Goal: Task Accomplishment & Management: Complete application form

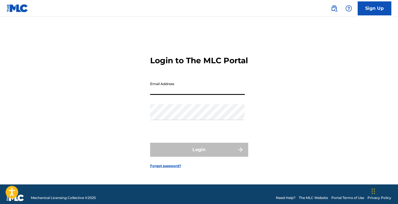
click at [208, 95] on input "Email Address" at bounding box center [197, 87] width 95 height 16
type input "[EMAIL_ADDRESS][DOMAIN_NAME]"
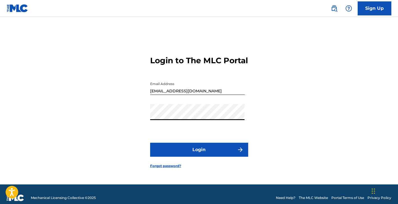
click at [201, 154] on button "Login" at bounding box center [199, 150] width 98 height 14
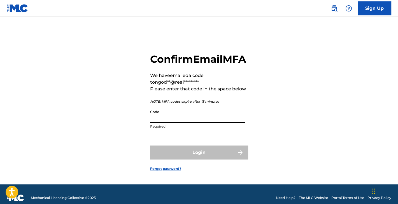
click at [206, 123] on input "Code" at bounding box center [197, 115] width 95 height 16
paste input "504490"
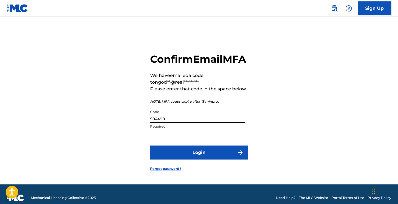
type input "504490"
click at [201, 170] on form "Confirm Email MFA We have emailed a code to ngod**@real********* Please enter t…" at bounding box center [199, 108] width 98 height 154
click at [203, 158] on button "Login" at bounding box center [199, 153] width 98 height 14
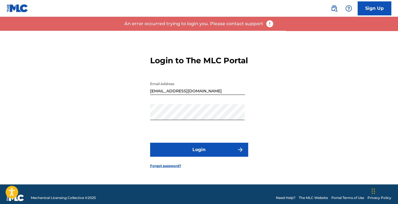
click at [196, 154] on button "Login" at bounding box center [199, 150] width 98 height 14
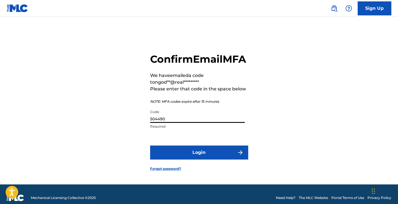
drag, startPoint x: 202, startPoint y: 124, endPoint x: 177, endPoint y: 134, distance: 26.9
click at [177, 132] on div "Code 504490 Required" at bounding box center [197, 119] width 95 height 25
click at [191, 160] on button "Login" at bounding box center [199, 153] width 98 height 14
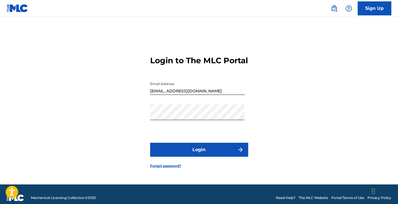
click at [185, 154] on button "Login" at bounding box center [199, 150] width 98 height 14
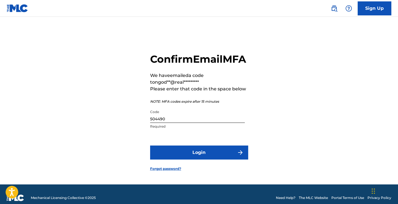
click at [191, 123] on input "504490" at bounding box center [197, 115] width 95 height 16
drag, startPoint x: 191, startPoint y: 125, endPoint x: 149, endPoint y: 125, distance: 42.1
click at [149, 125] on div "Confirm Email MFA We have emailed a code to ngod**@real********* Please enter t…" at bounding box center [199, 108] width 393 height 154
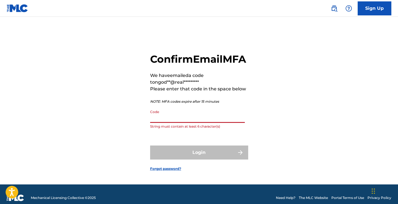
paste input "648012"
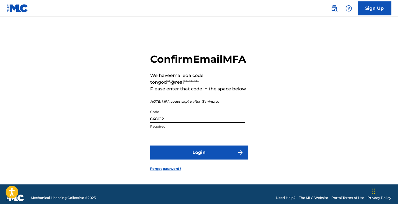
type input "648012"
click at [219, 158] on button "Login" at bounding box center [199, 153] width 98 height 14
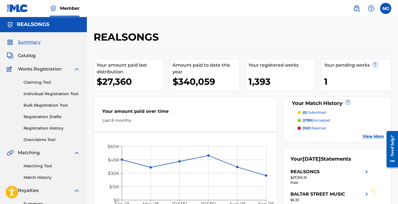
click at [246, 19] on div "REALSONGS Your amount paid last distribution $27,360 Amount paid to date this y…" at bounding box center [243, 169] width 312 height 304
click at [52, 93] on link "Individual Registration Tool" at bounding box center [52, 94] width 57 height 6
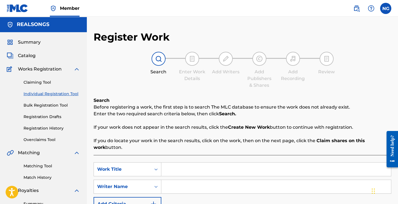
click at [204, 165] on input "Search Form" at bounding box center [277, 169] width 230 height 13
type input "EXOTIC"
click at [200, 185] on input "Search Form" at bounding box center [277, 186] width 230 height 13
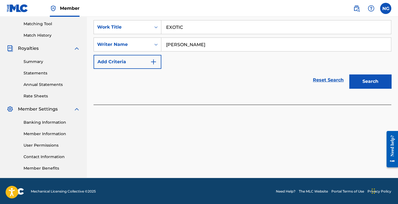
type input "[PERSON_NAME]"
click at [377, 80] on button "Search" at bounding box center [371, 82] width 42 height 14
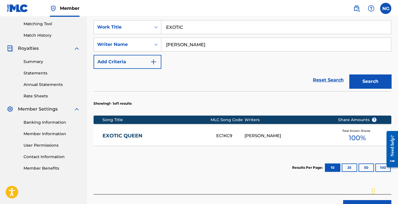
click at [192, 136] on link "EXOTIC QUEEN" at bounding box center [156, 136] width 106 height 6
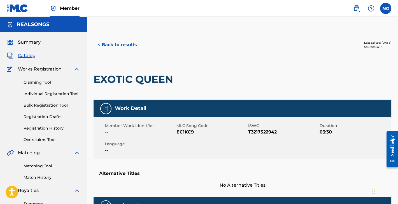
click at [119, 44] on button "< Back to results" at bounding box center [117, 45] width 47 height 14
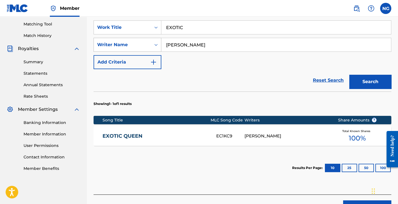
drag, startPoint x: 195, startPoint y: 43, endPoint x: 155, endPoint y: 43, distance: 40.9
click at [155, 43] on div "SearchWithCriteria204e86f3-3409-4629-88e7-a64debc4898a Writer Name [PERSON_NAME]" at bounding box center [243, 45] width 298 height 14
type input "[PERSON_NAME]"
click at [370, 80] on button "Search" at bounding box center [371, 82] width 42 height 14
click at [117, 133] on link "EXOTIC" at bounding box center [156, 136] width 106 height 6
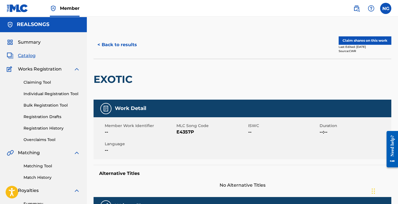
click at [370, 41] on button "Claim shares on this work" at bounding box center [365, 40] width 53 height 8
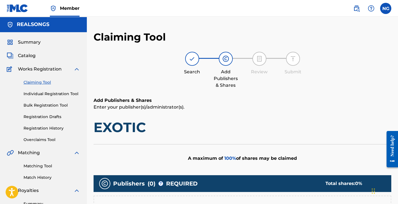
scroll to position [103, 0]
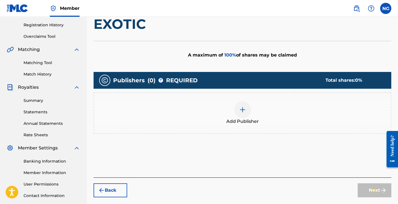
click at [248, 111] on div at bounding box center [242, 110] width 17 height 17
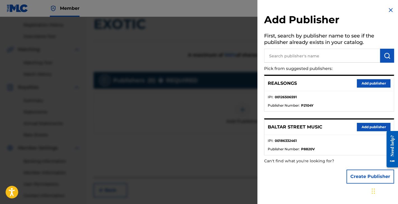
click at [365, 83] on button "Add publisher" at bounding box center [374, 83] width 34 height 8
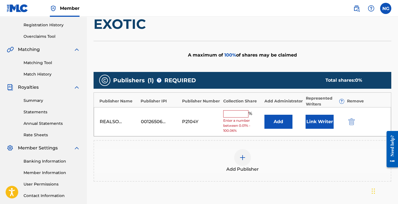
click at [241, 113] on input "text" at bounding box center [235, 113] width 25 height 7
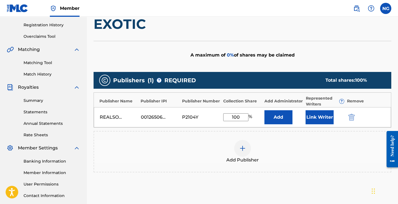
type input "100"
click at [323, 116] on button "Link Writer" at bounding box center [320, 117] width 28 height 14
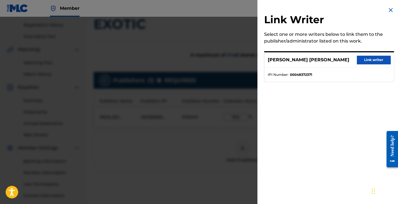
click at [381, 59] on button "Link writer" at bounding box center [374, 60] width 34 height 8
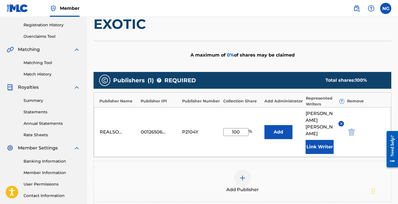
scroll to position [177, 0]
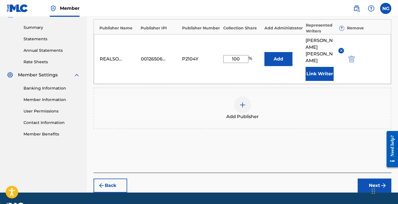
click at [372, 179] on button "Next" at bounding box center [375, 186] width 34 height 14
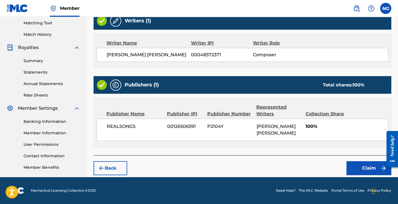
scroll to position [142, 0]
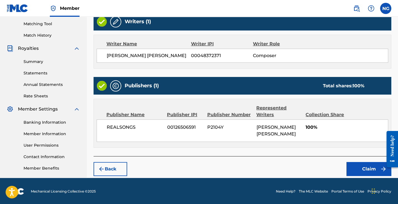
click at [373, 170] on button "Claim" at bounding box center [369, 169] width 45 height 14
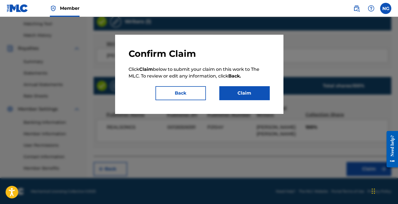
click at [248, 95] on button "Claim" at bounding box center [245, 93] width 50 height 14
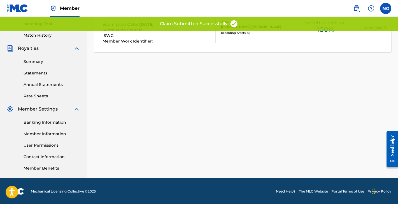
scroll to position [0, 0]
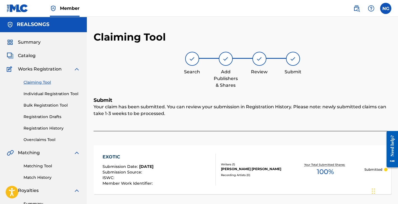
click at [46, 165] on link "Matching Tool" at bounding box center [52, 166] width 57 height 6
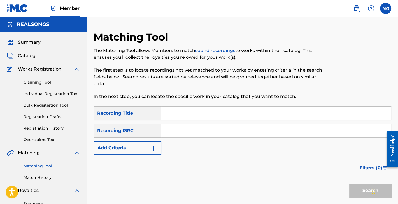
click at [217, 114] on input "Search Form" at bounding box center [277, 113] width 230 height 13
type input "EXOTIC"
click at [201, 133] on input "Search Form" at bounding box center [277, 130] width 230 height 13
paste input "INW272500489"
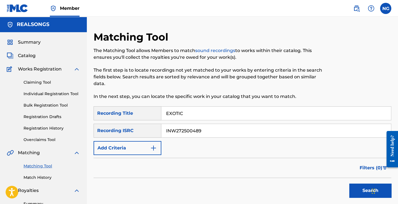
type input "INW272500489"
click at [363, 192] on button "Search" at bounding box center [371, 191] width 42 height 14
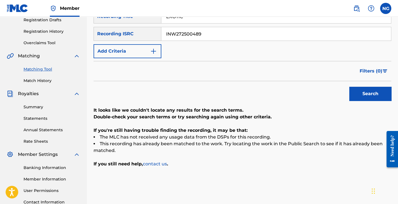
scroll to position [41, 0]
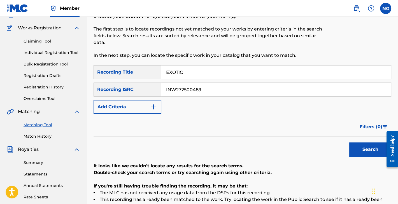
click at [370, 151] on button "Search" at bounding box center [371, 150] width 42 height 14
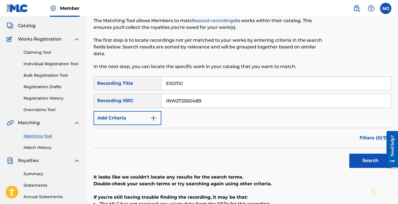
scroll to position [0, 0]
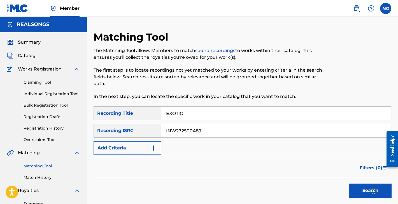
click at [27, 57] on span "Catalog" at bounding box center [27, 55] width 18 height 7
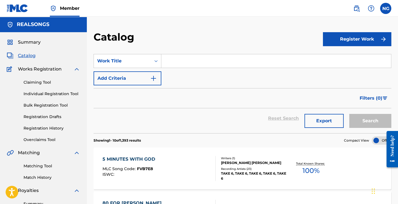
click at [207, 64] on input "Search Form" at bounding box center [277, 60] width 230 height 13
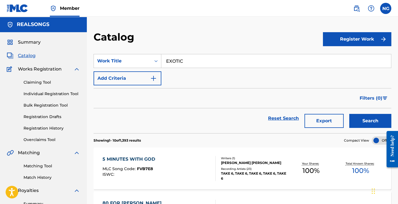
type input "EXOTIC"
click at [374, 119] on button "Search" at bounding box center [371, 121] width 42 height 14
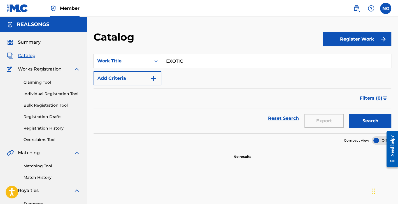
click at [369, 126] on button "Search" at bounding box center [371, 121] width 42 height 14
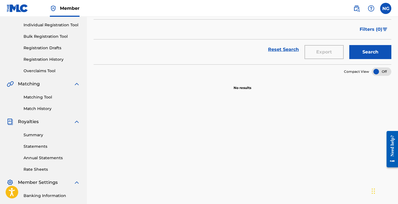
scroll to position [27, 0]
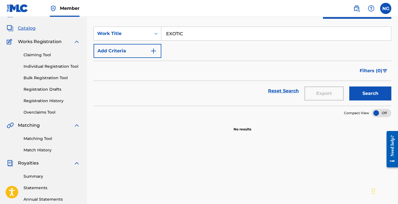
click at [41, 100] on link "Registration History" at bounding box center [52, 101] width 57 height 6
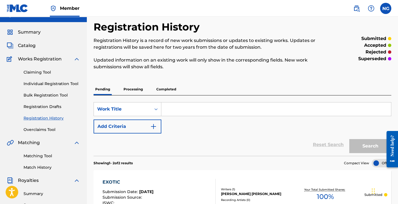
scroll to position [104, 0]
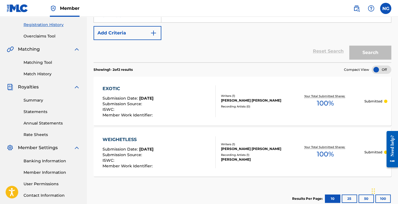
click at [171, 144] on div "WEIGHETLESS Submission Date : [DATE] Submission Source : ISWC : Member Work Ide…" at bounding box center [159, 153] width 113 height 32
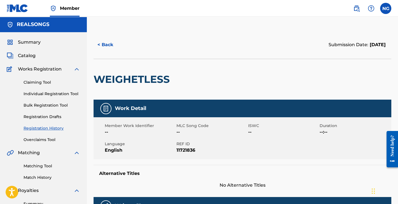
click at [110, 41] on button "< Back" at bounding box center [111, 45] width 34 height 14
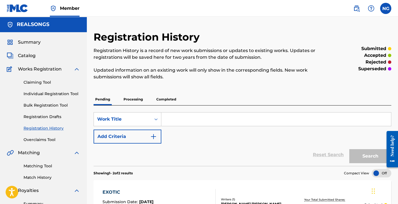
scroll to position [103, 0]
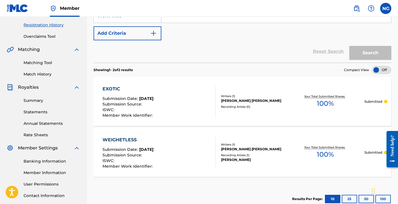
click at [174, 109] on div "EXOTIC Submission Date : [DATE] Submission Source : ISWC : Member Work Identifi…" at bounding box center [159, 102] width 113 height 32
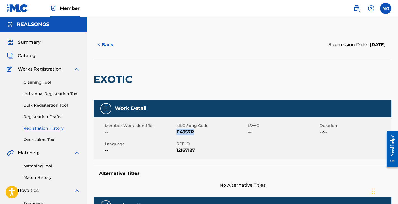
drag, startPoint x: 196, startPoint y: 130, endPoint x: 178, endPoint y: 132, distance: 18.8
click at [178, 132] on span "E4357P" at bounding box center [212, 132] width 70 height 7
copy span "E4357P"
